Goal: Find specific page/section

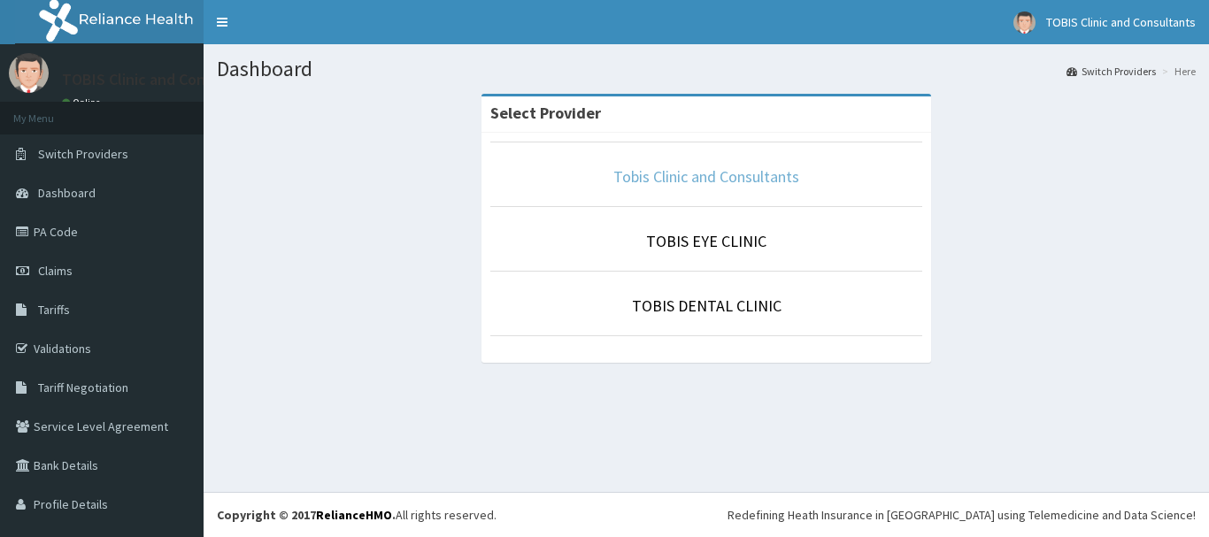
click at [613, 168] on link "Tobis Clinic and Consultants" at bounding box center [706, 176] width 186 height 20
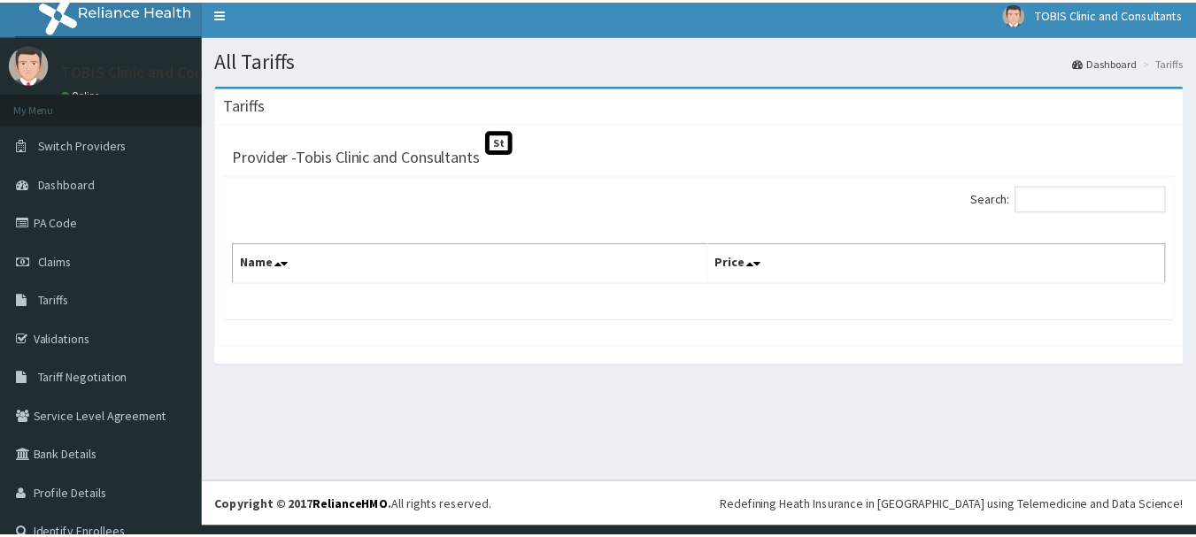
scroll to position [35, 0]
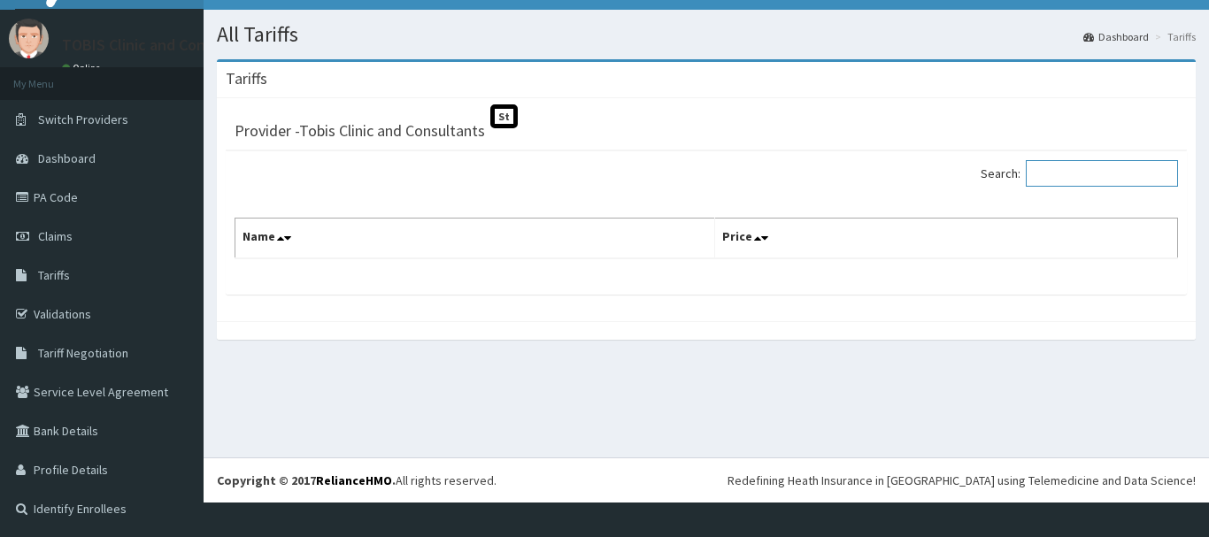
click at [1101, 168] on input "Search:" at bounding box center [1102, 173] width 152 height 27
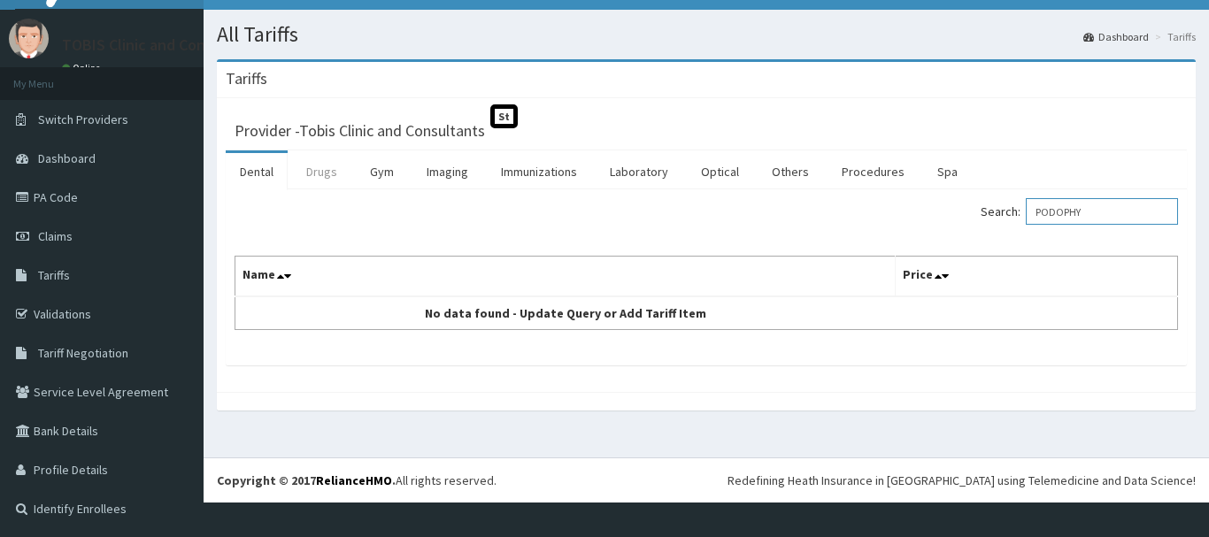
type input "PODOPHY"
click at [330, 165] on link "Drugs" at bounding box center [321, 171] width 59 height 37
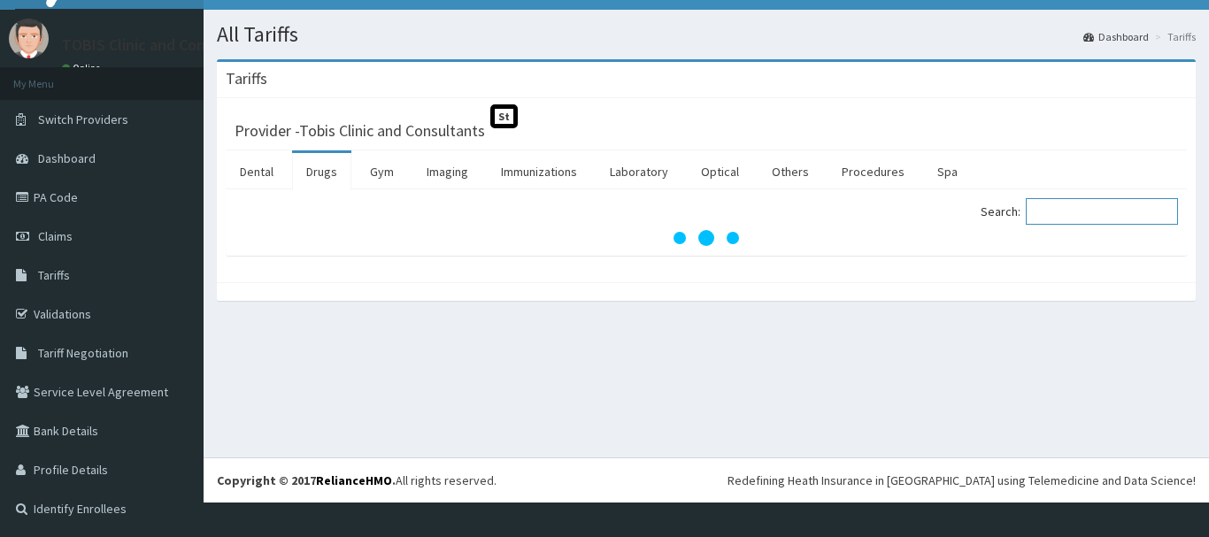
click at [1093, 210] on input "Search:" at bounding box center [1102, 211] width 152 height 27
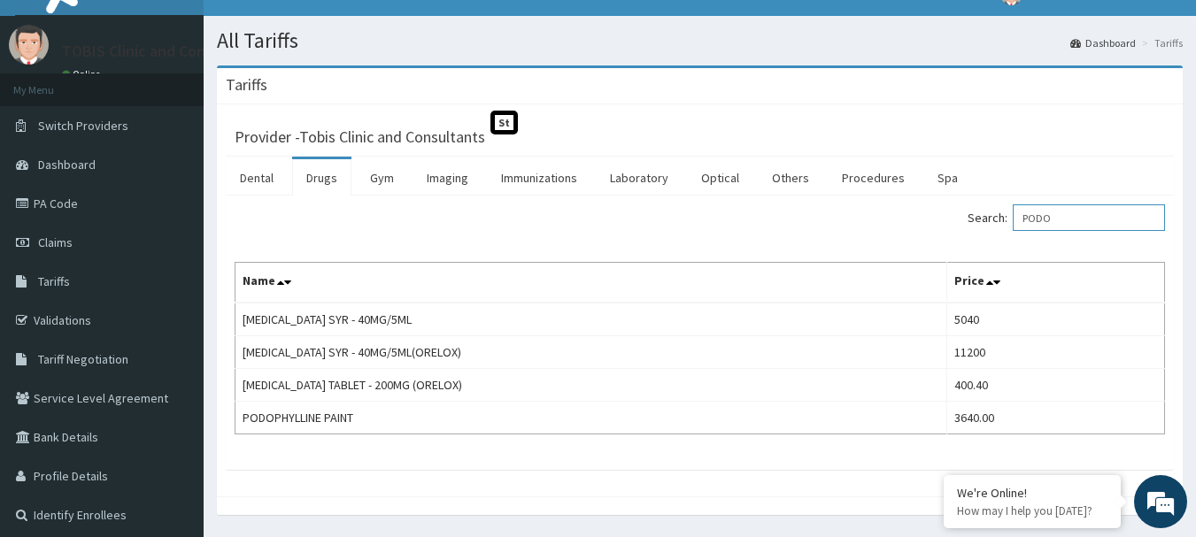
scroll to position [0, 0]
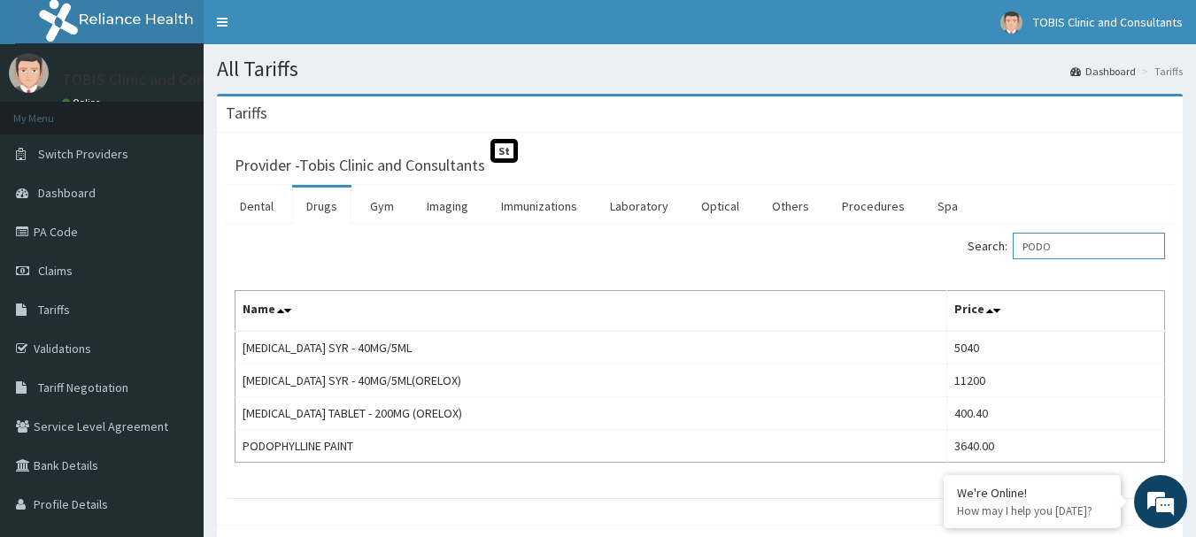
type input "PODO"
click at [123, 237] on link "PA Code" at bounding box center [102, 231] width 204 height 39
